Goal: Information Seeking & Learning: Learn about a topic

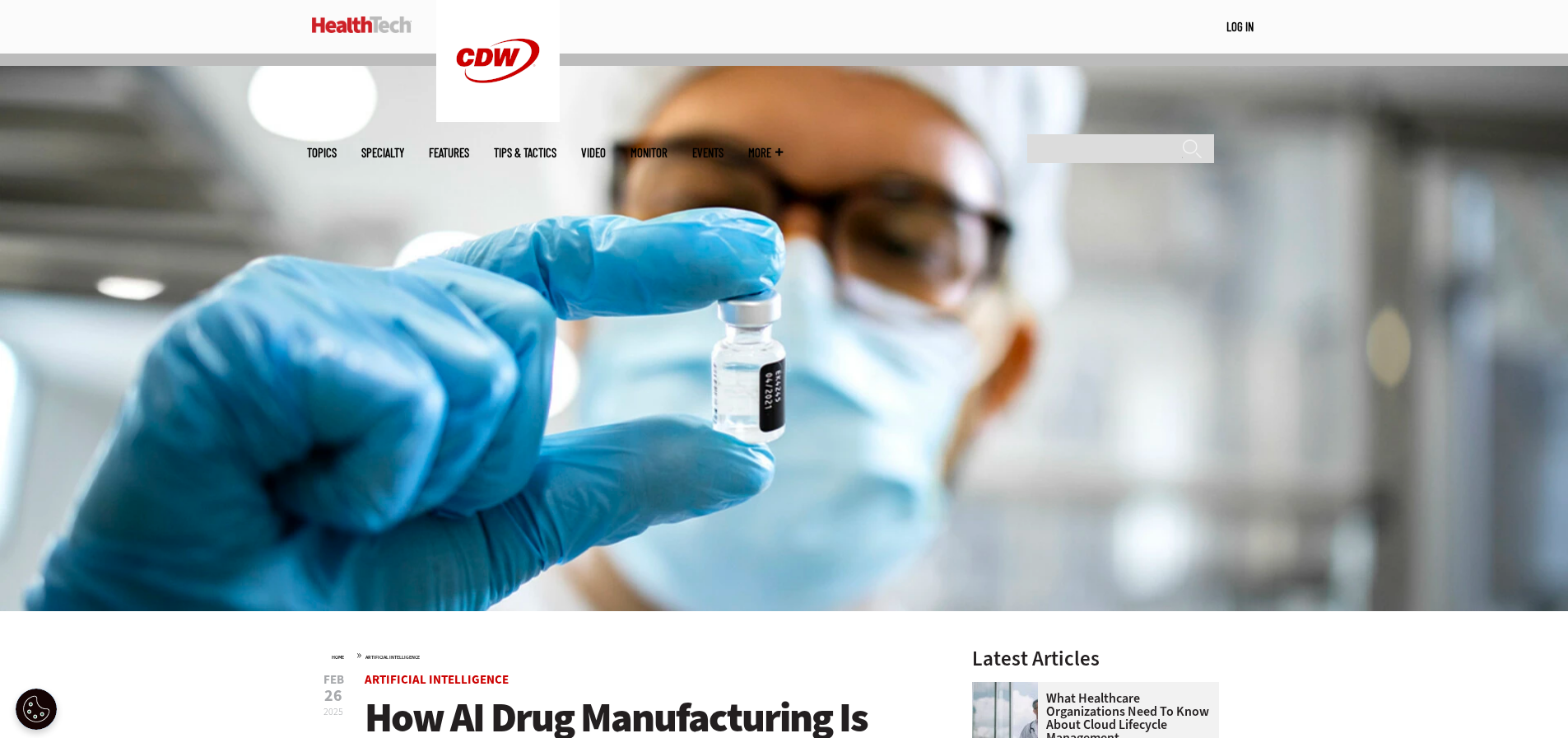
scroll to position [577, 0]
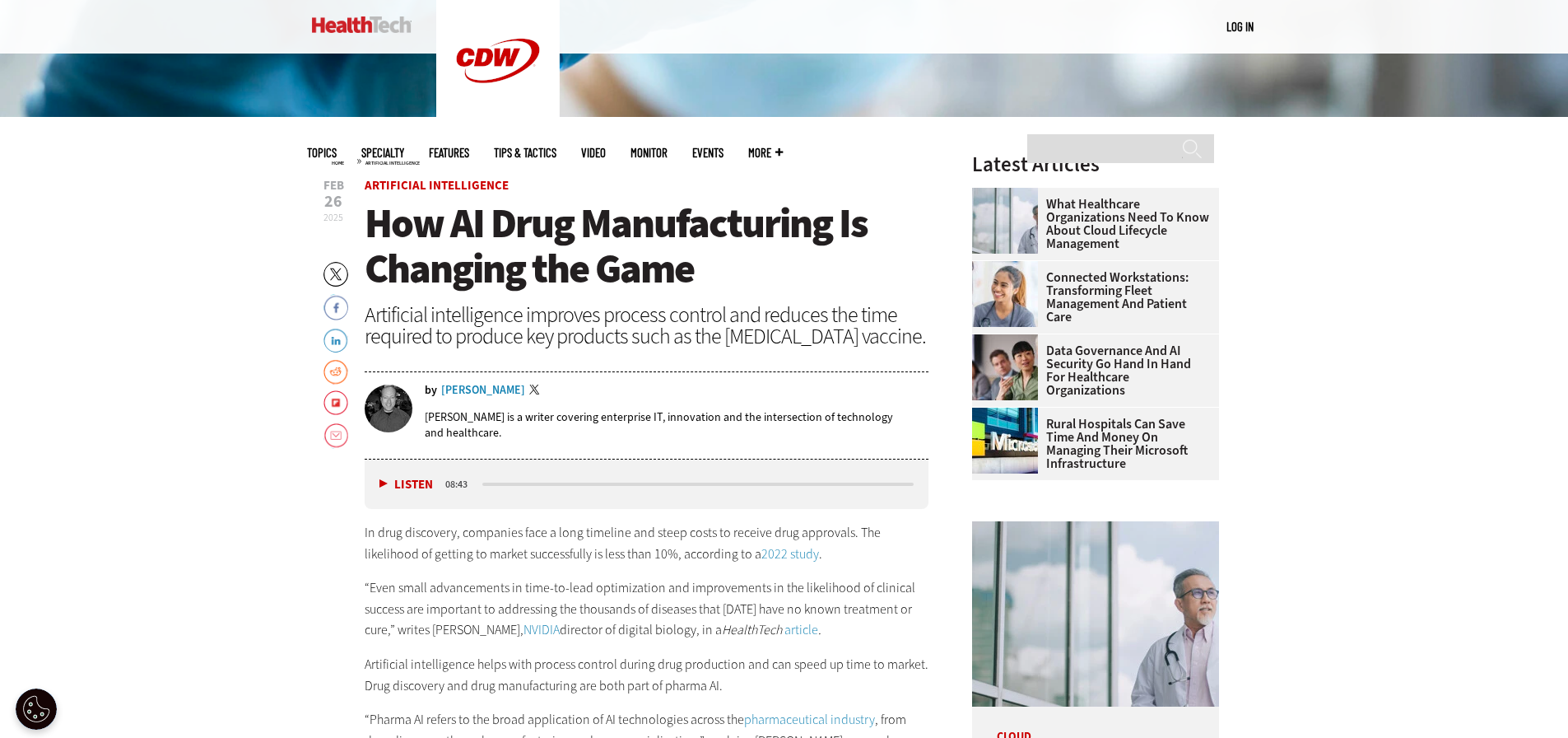
click at [499, 258] on span "How AI Drug Manufacturing Is Changing the Game" at bounding box center [616, 246] width 503 height 100
click at [499, 257] on span "How AI Drug Manufacturing Is Changing the Game" at bounding box center [616, 246] width 503 height 100
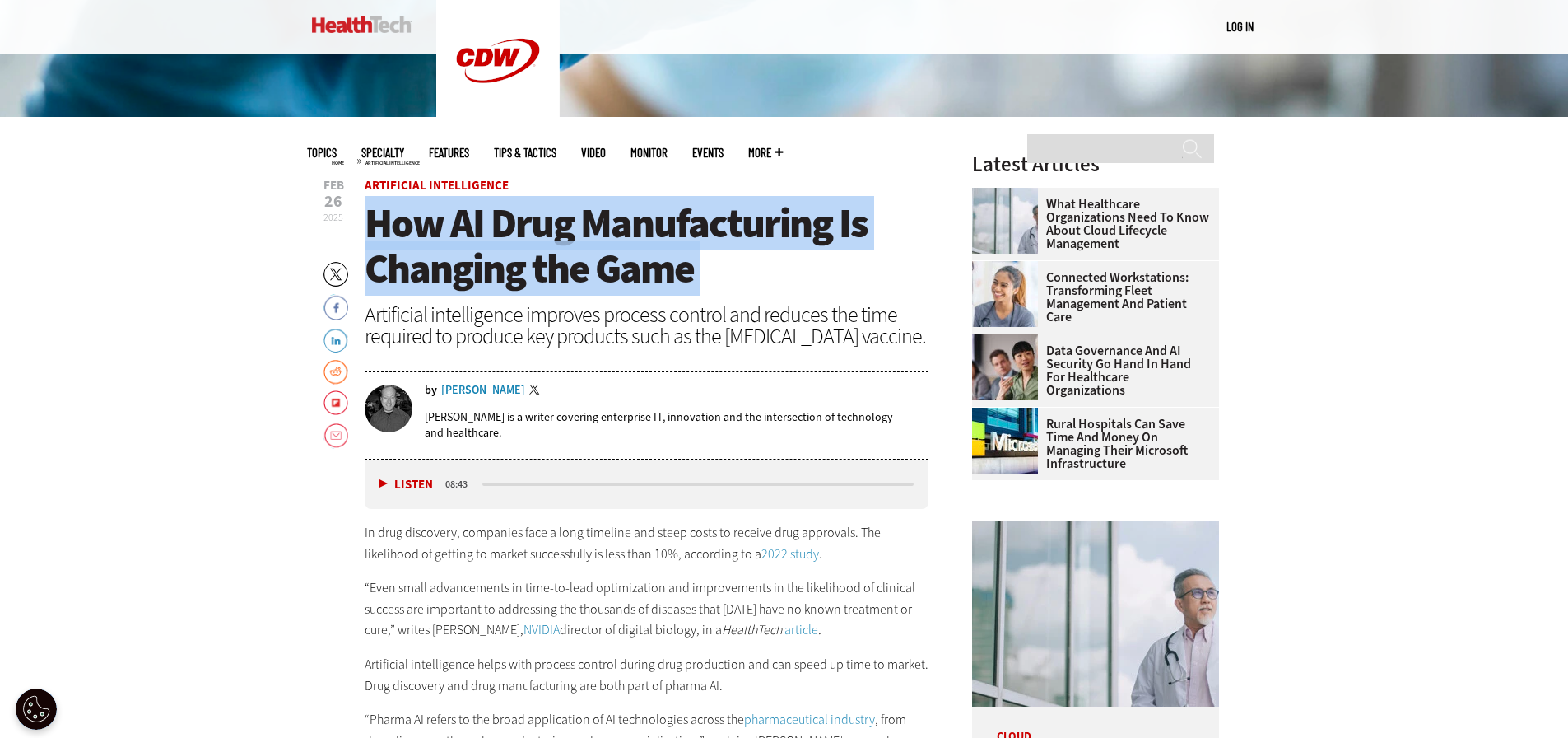
click at [499, 257] on span "How AI Drug Manufacturing Is Changing the Game" at bounding box center [616, 246] width 503 height 100
copy header "How AI Drug Manufacturing Is Changing the Game"
click at [695, 267] on span "How AI Drug Manufacturing Is Changing the Game" at bounding box center [616, 246] width 503 height 100
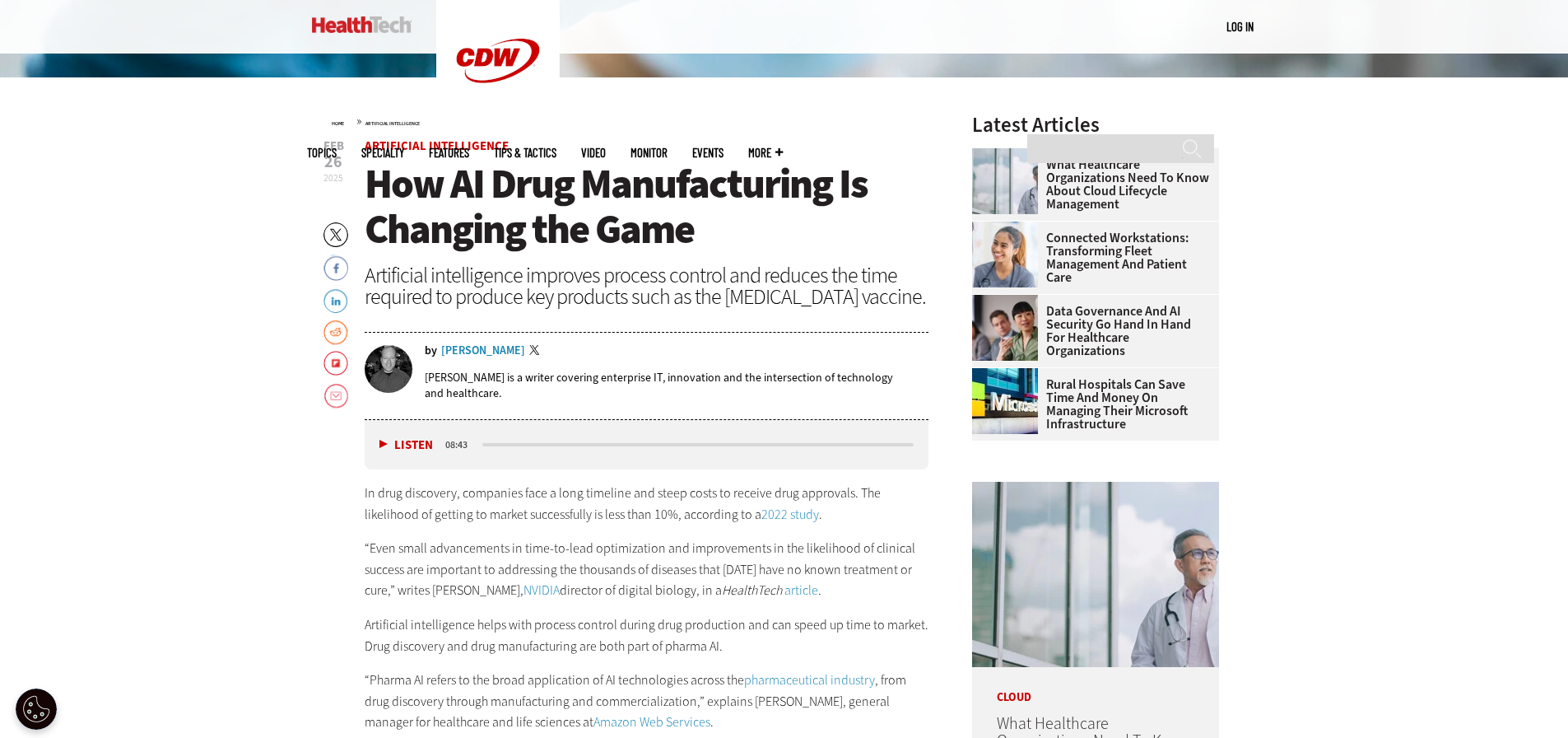
scroll to position [505, 0]
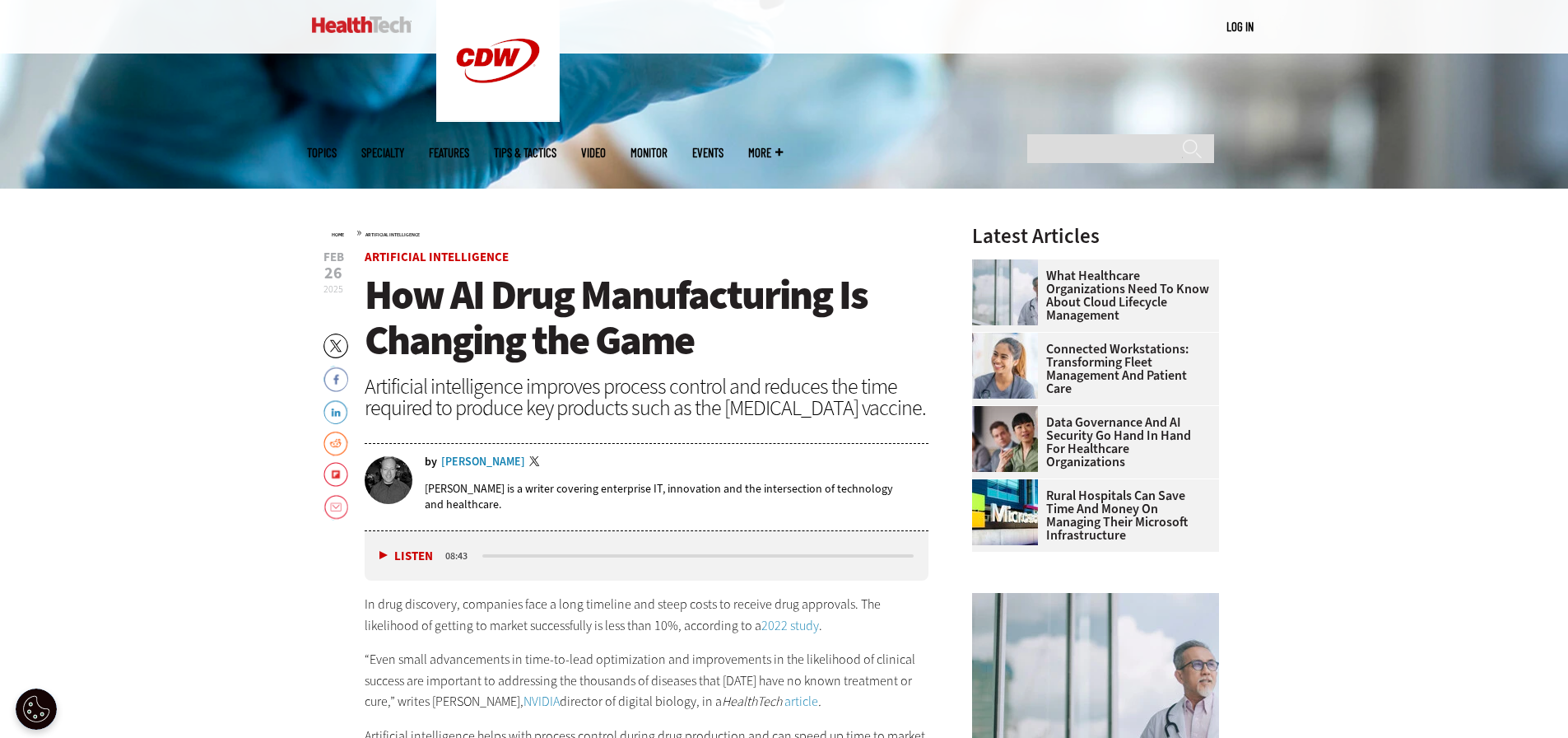
click at [399, 303] on span "How AI Drug Manufacturing Is Changing the Game" at bounding box center [616, 317] width 503 height 100
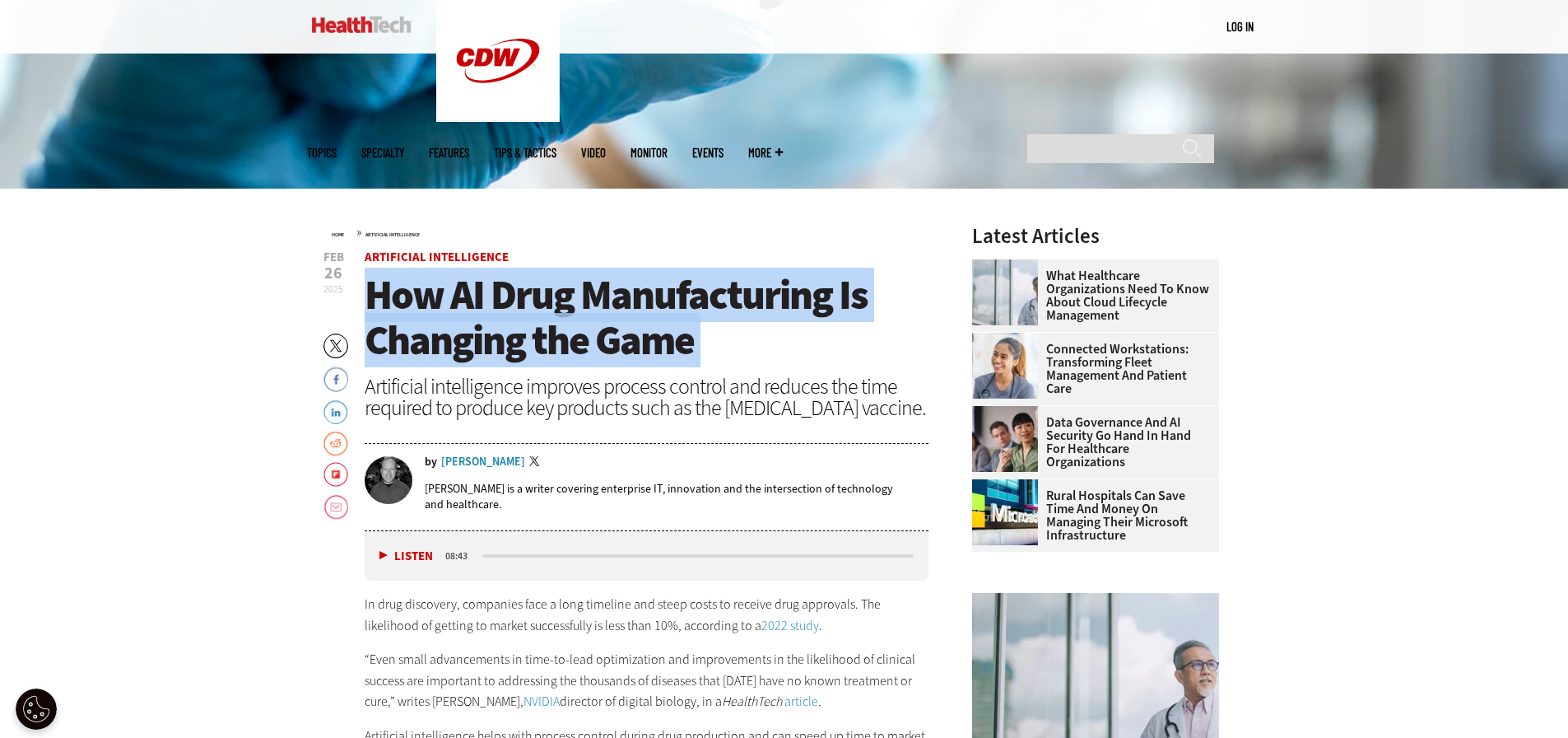
click at [399, 303] on span "How AI Drug Manufacturing Is Changing the Game" at bounding box center [616, 317] width 503 height 100
copy header "How AI Drug Manufacturing Is Changing the Game"
